Goal: Task Accomplishment & Management: Manage account settings

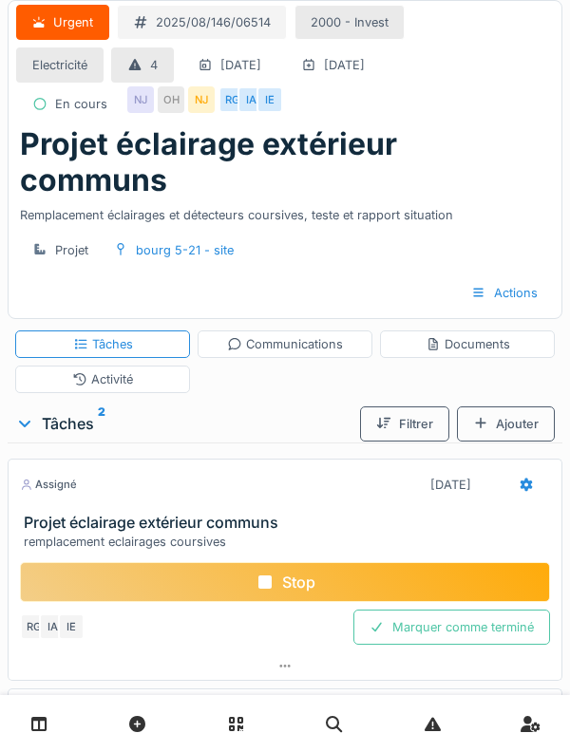
click at [55, 730] on link at bounding box center [39, 724] width 48 height 45
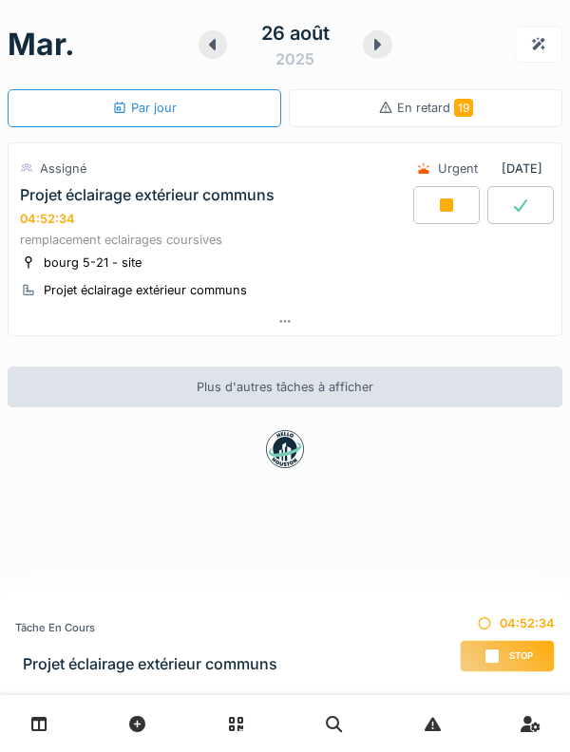
click at [385, 39] on icon at bounding box center [376, 44] width 19 height 15
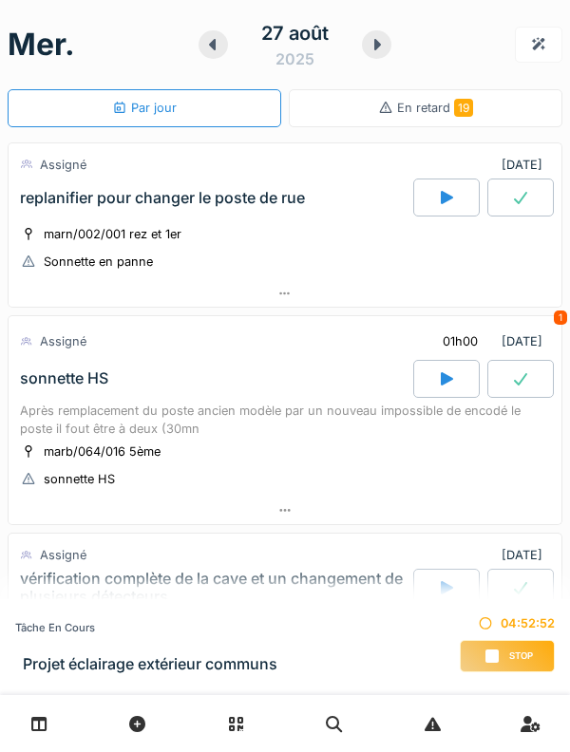
click at [371, 43] on icon at bounding box center [376, 44] width 19 height 15
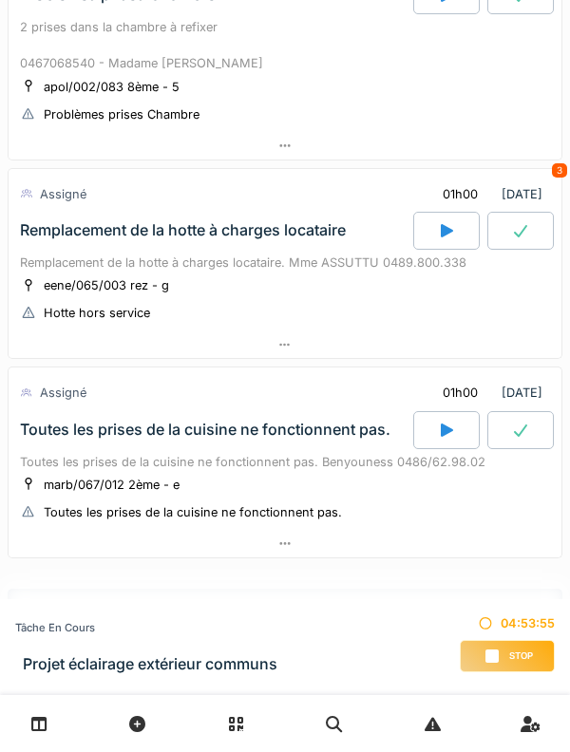
scroll to position [722, 0]
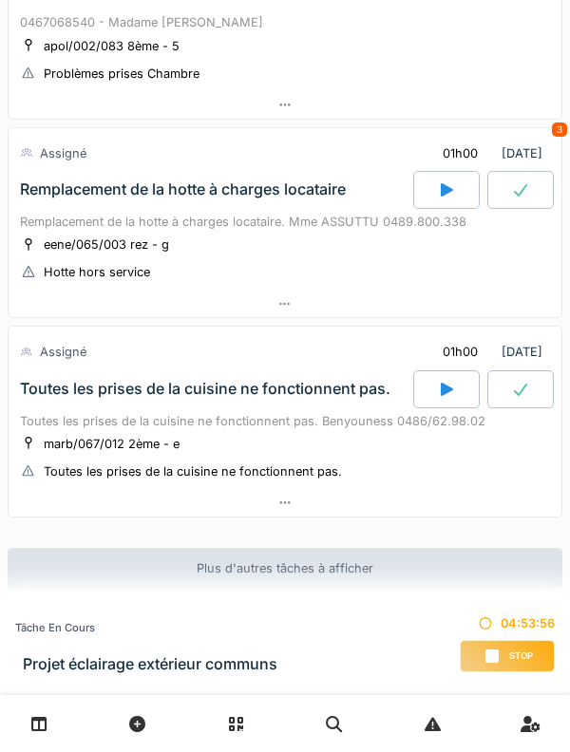
click at [61, 386] on div "Toutes les prises de la cuisine ne fonctionnent pas." at bounding box center [205, 389] width 370 height 18
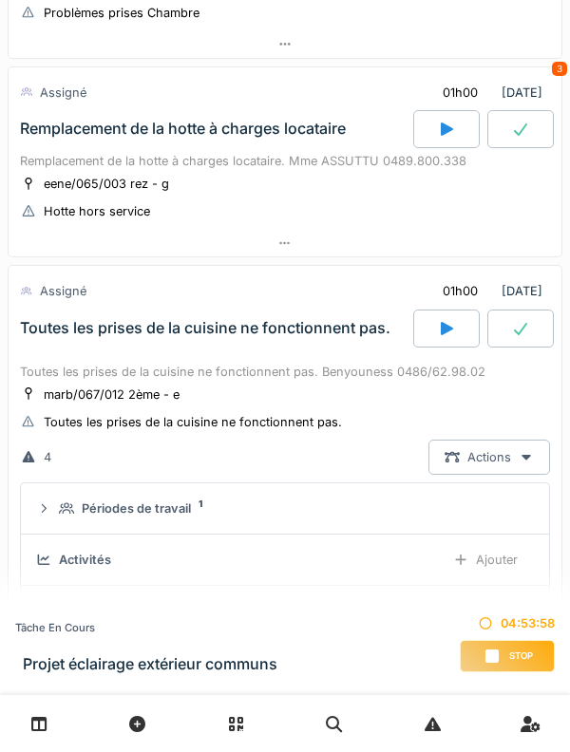
scroll to position [779, 0]
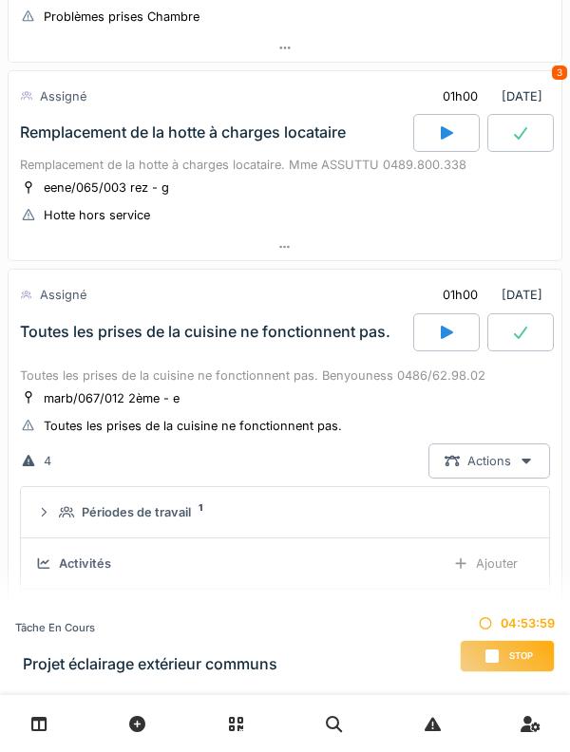
click at [59, 315] on div "Toutes les prises de la cuisine ne fonctionnent pas." at bounding box center [214, 332] width 397 height 38
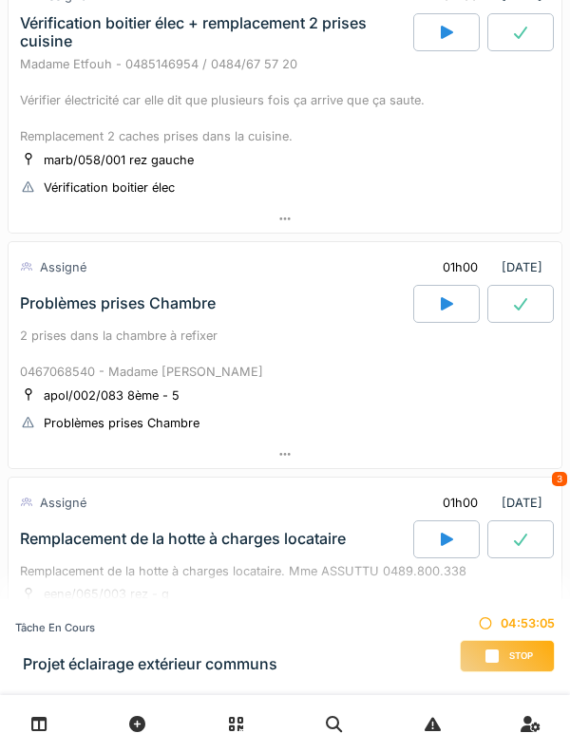
scroll to position [0, 0]
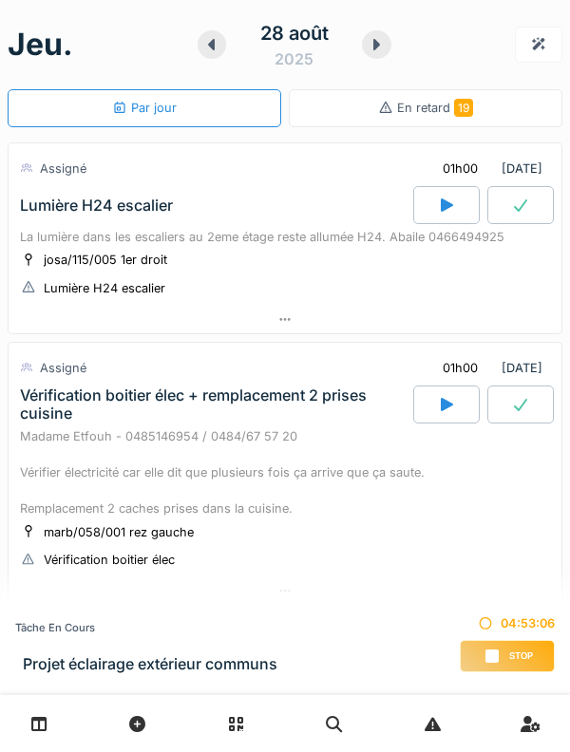
click at [374, 44] on icon at bounding box center [376, 44] width 7 height 11
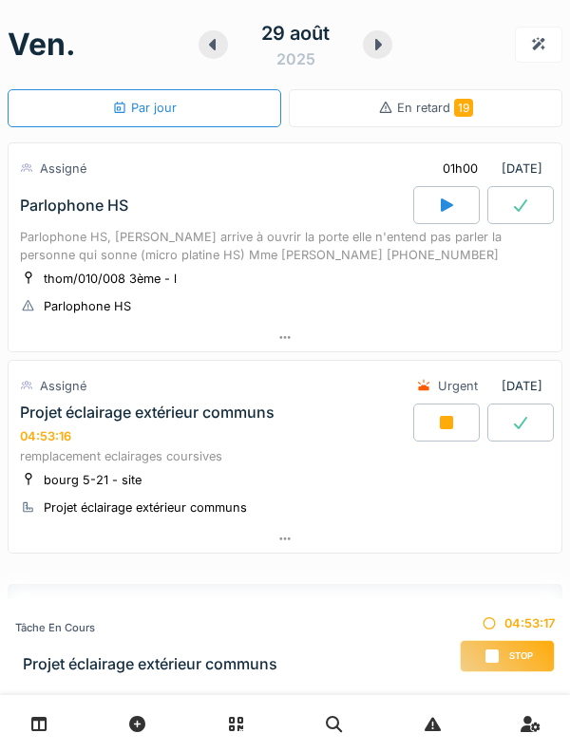
click at [51, 241] on div "Parlophone HS, madame arrive à ouvrir la porte elle n'entend pas parler la pers…" at bounding box center [285, 246] width 530 height 36
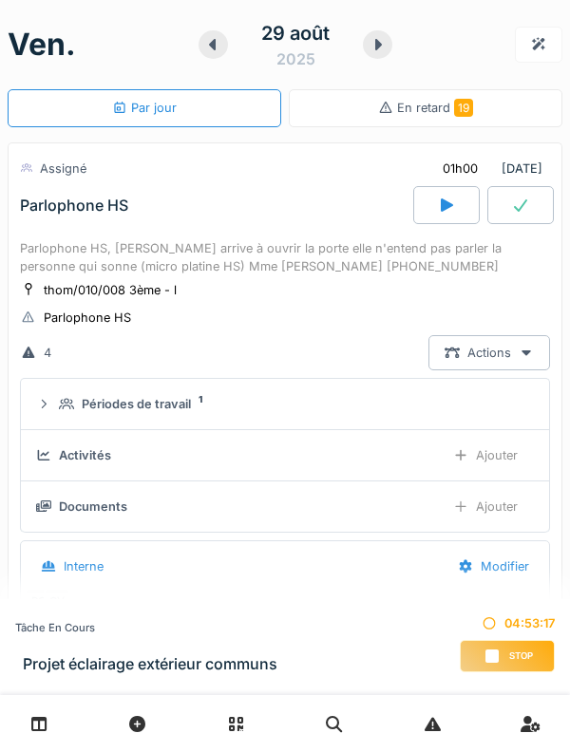
scroll to position [66, 0]
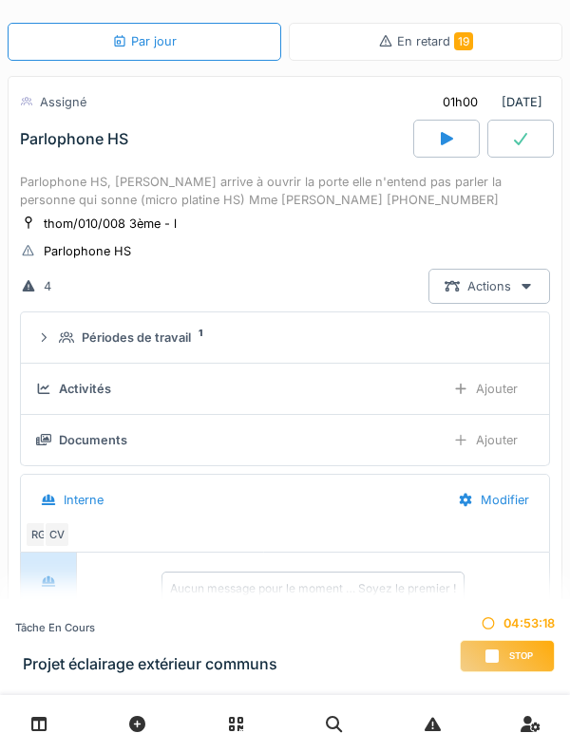
click at [49, 336] on icon at bounding box center [43, 337] width 15 height 12
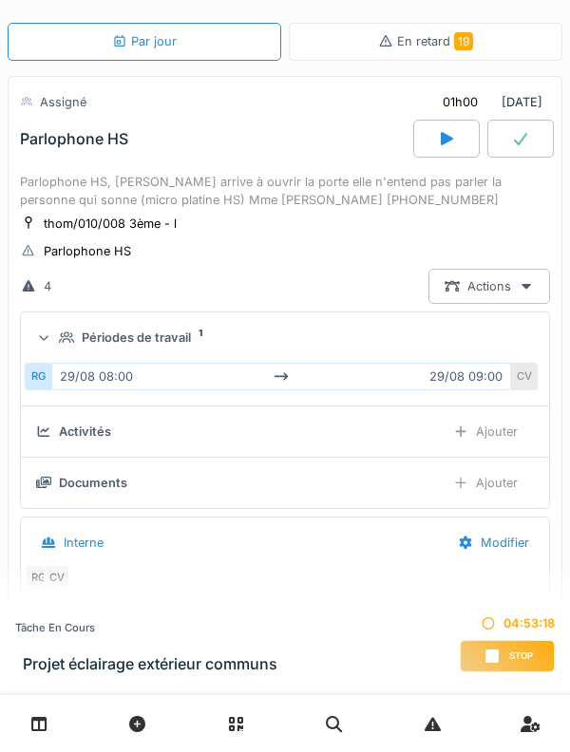
click at [49, 333] on icon at bounding box center [44, 337] width 12 height 15
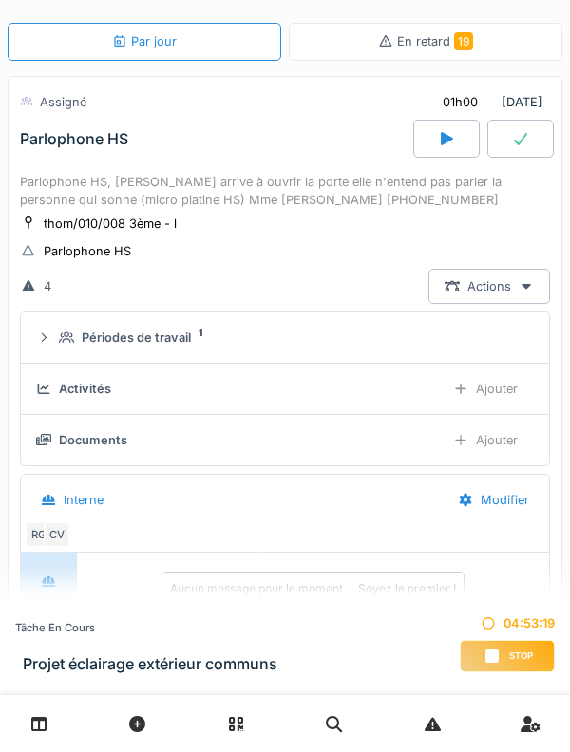
scroll to position [0, 0]
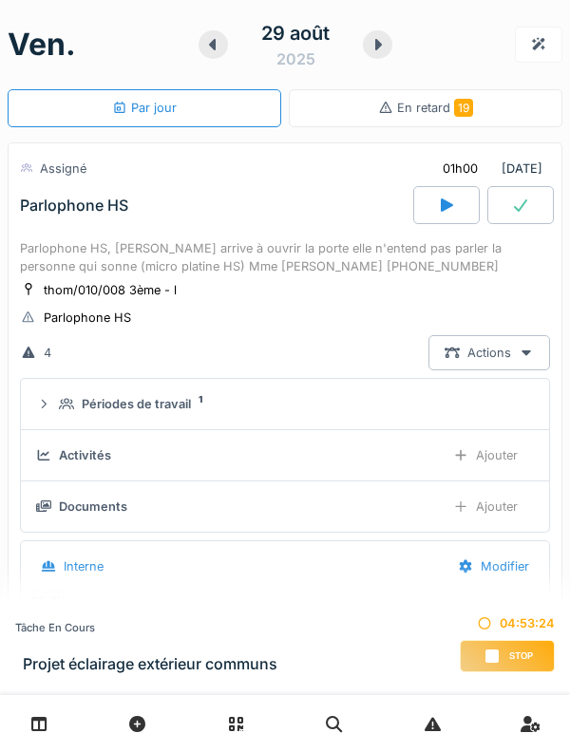
click at [55, 247] on div "Parlophone HS, madame arrive à ouvrir la porte elle n'entend pas parler la pers…" at bounding box center [285, 257] width 530 height 36
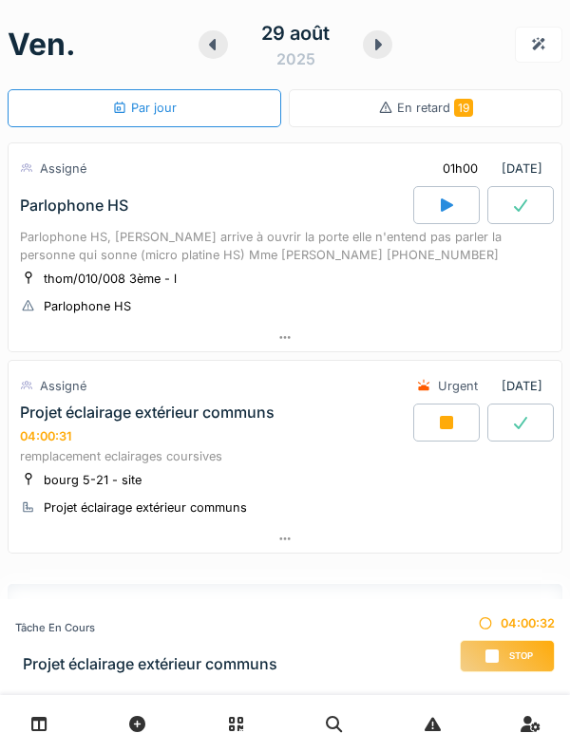
click at [224, 36] on div at bounding box center [212, 44] width 29 height 28
click at [217, 43] on icon at bounding box center [212, 44] width 19 height 15
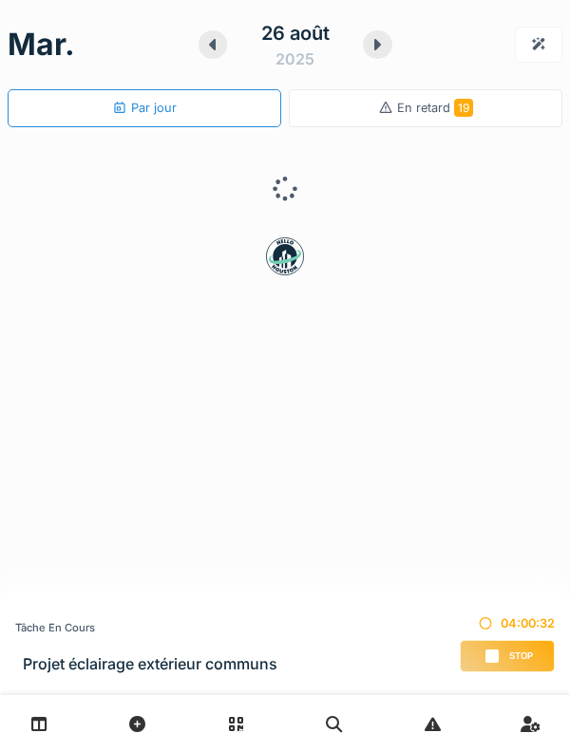
click at [220, 56] on div "26 août 2025" at bounding box center [295, 44] width 194 height 59
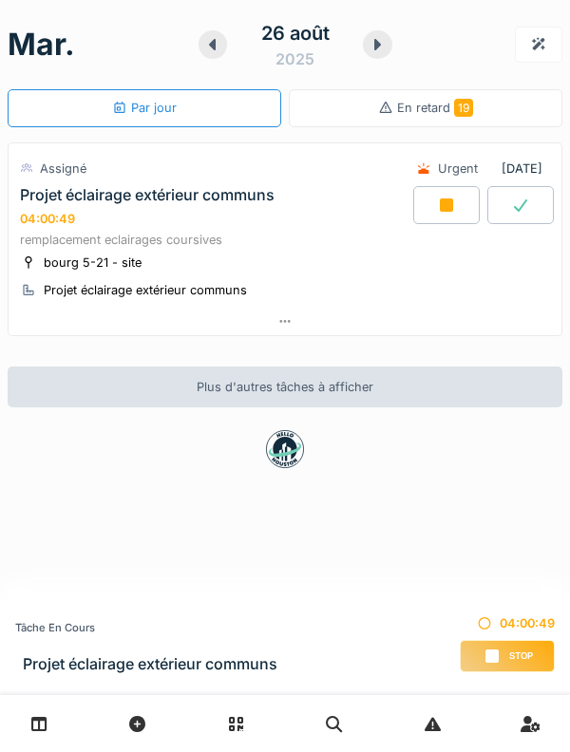
click at [171, 489] on div "mar. 26 août 2025 Par jour En retard 19 Assigné Urgent 29/08/2025 Projet éclair…" at bounding box center [285, 376] width 570 height 752
click at [491, 648] on div "Stop" at bounding box center [507, 656] width 95 height 32
